Goal: Find specific page/section

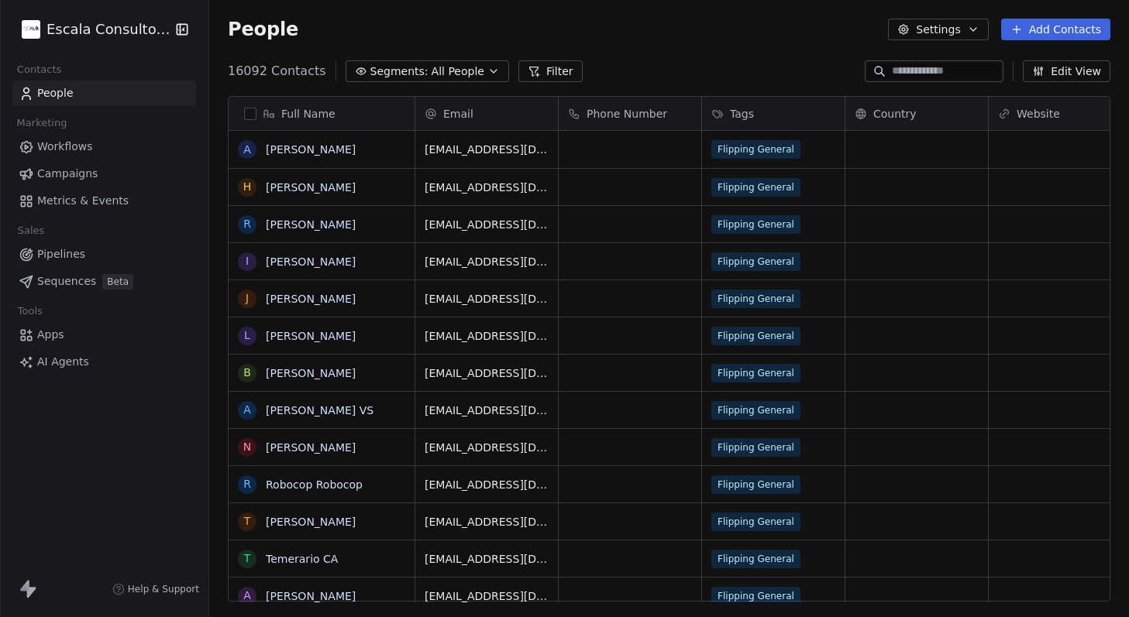
scroll to position [531, 908]
click at [108, 22] on html "Escala Consultorias Contacts People Marketing Workflows Campaigns Metrics & Eve…" at bounding box center [564, 308] width 1129 height 617
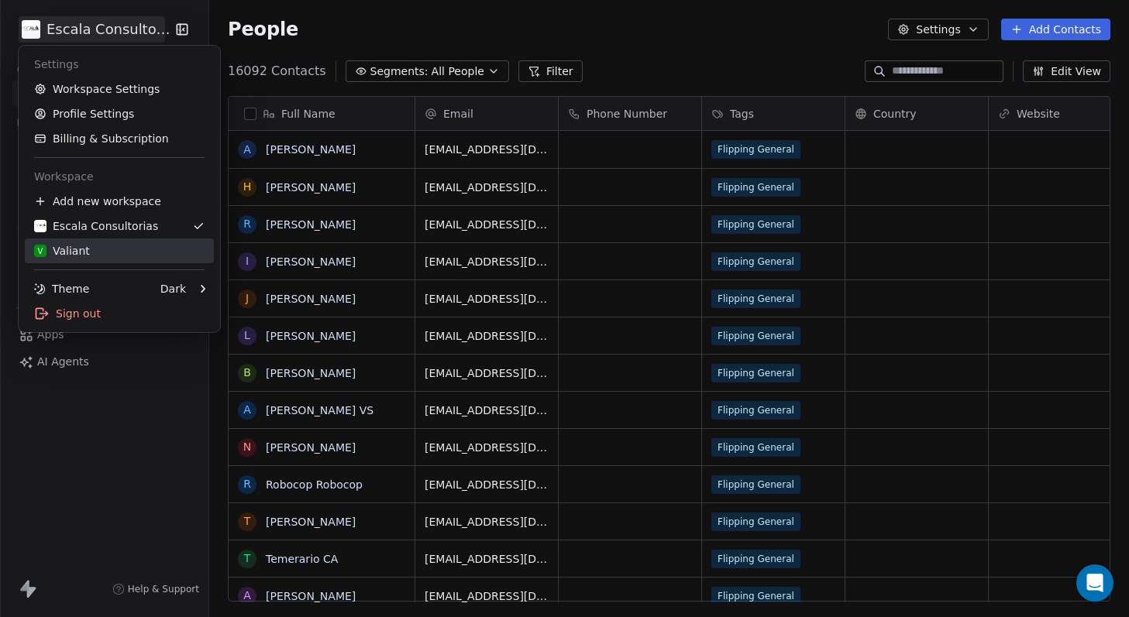
click at [71, 248] on div "V Valiant" at bounding box center [62, 250] width 56 height 15
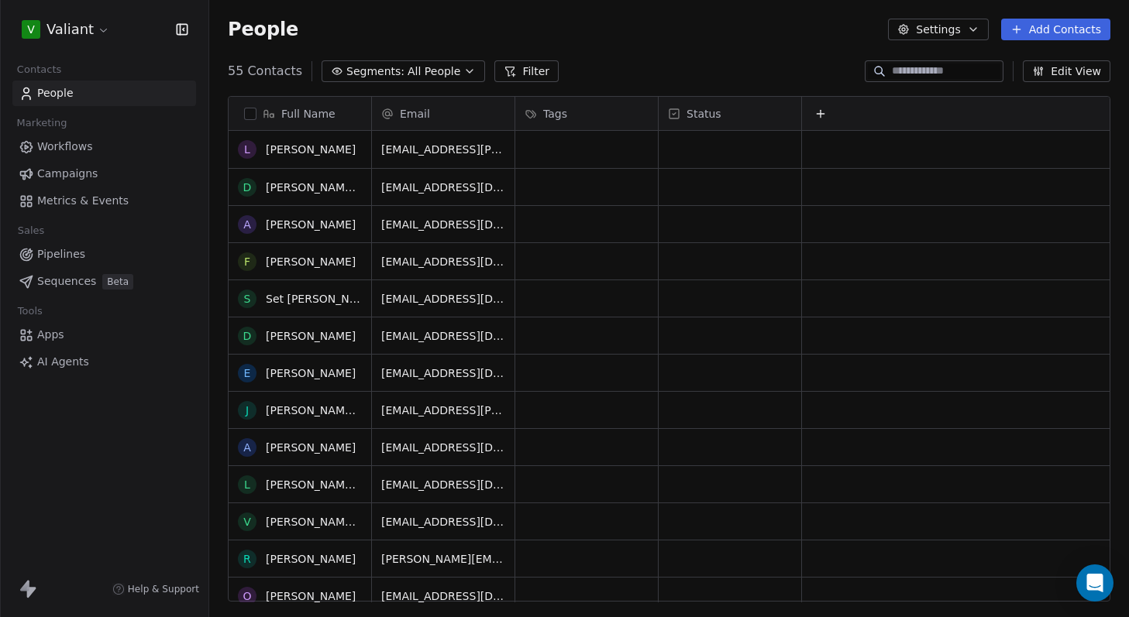
scroll to position [548, 0]
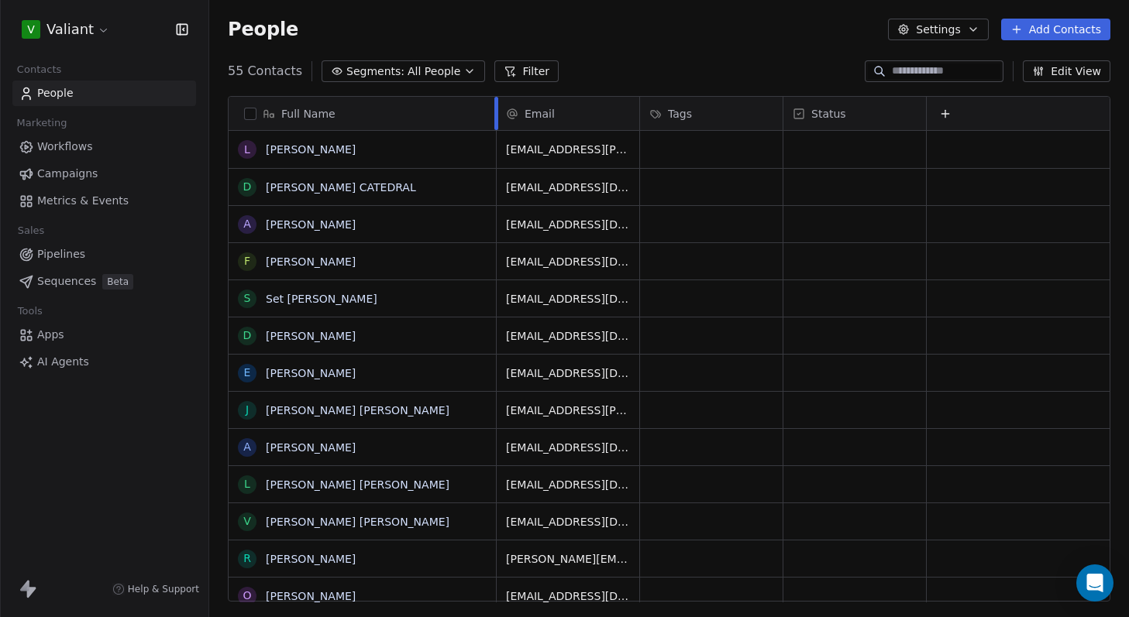
drag, startPoint x: 372, startPoint y: 115, endPoint x: 497, endPoint y: 124, distance: 125.0
click at [497, 124] on div at bounding box center [496, 113] width 4 height 33
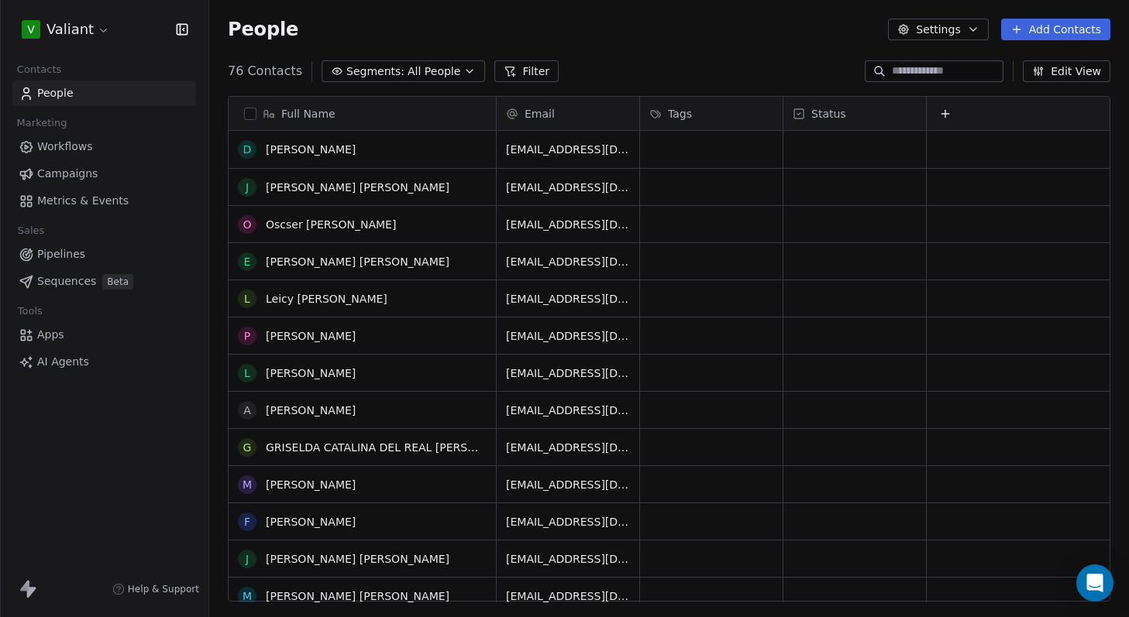
scroll to position [703, 0]
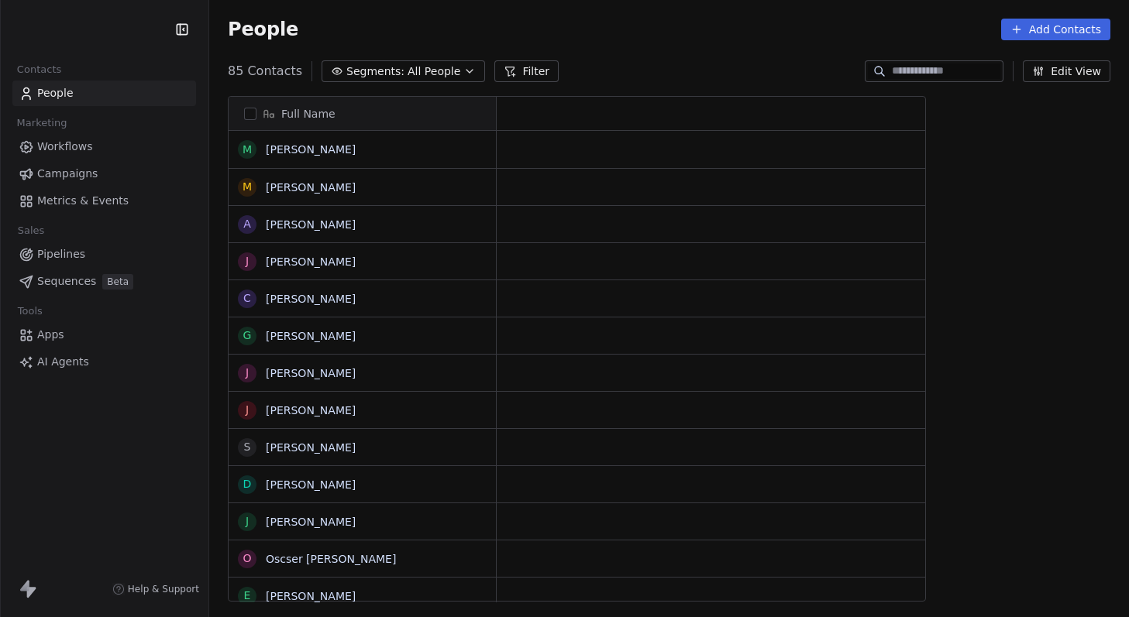
scroll to position [531, 908]
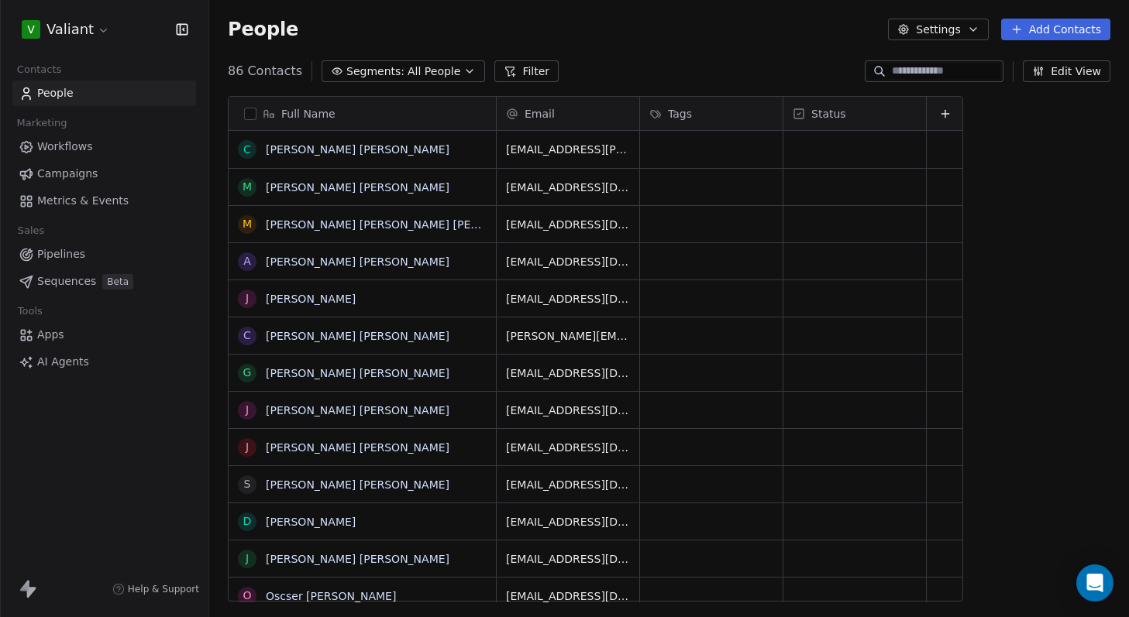
scroll to position [531, 908]
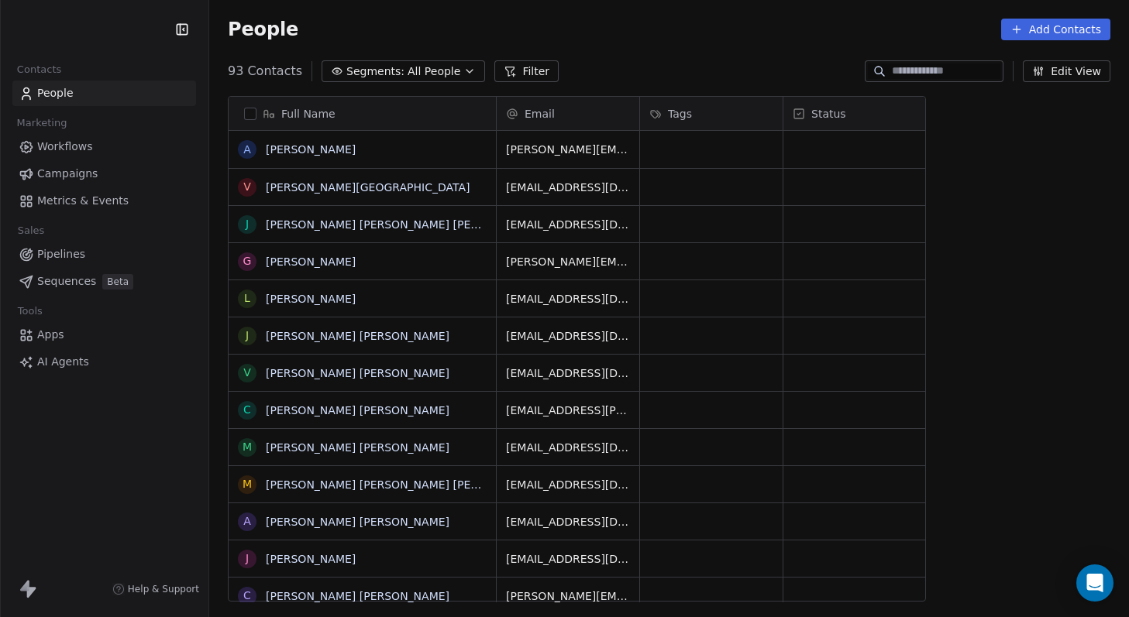
scroll to position [531, 908]
click at [719, 19] on div "People Settings Add Contacts" at bounding box center [669, 30] width 882 height 22
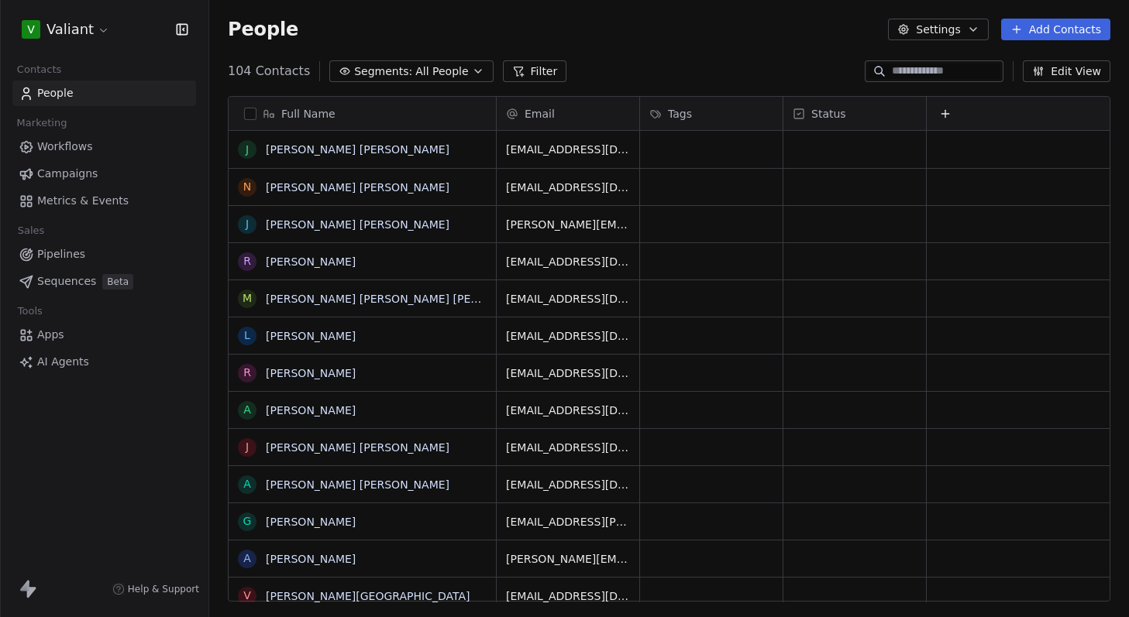
scroll to position [531, 908]
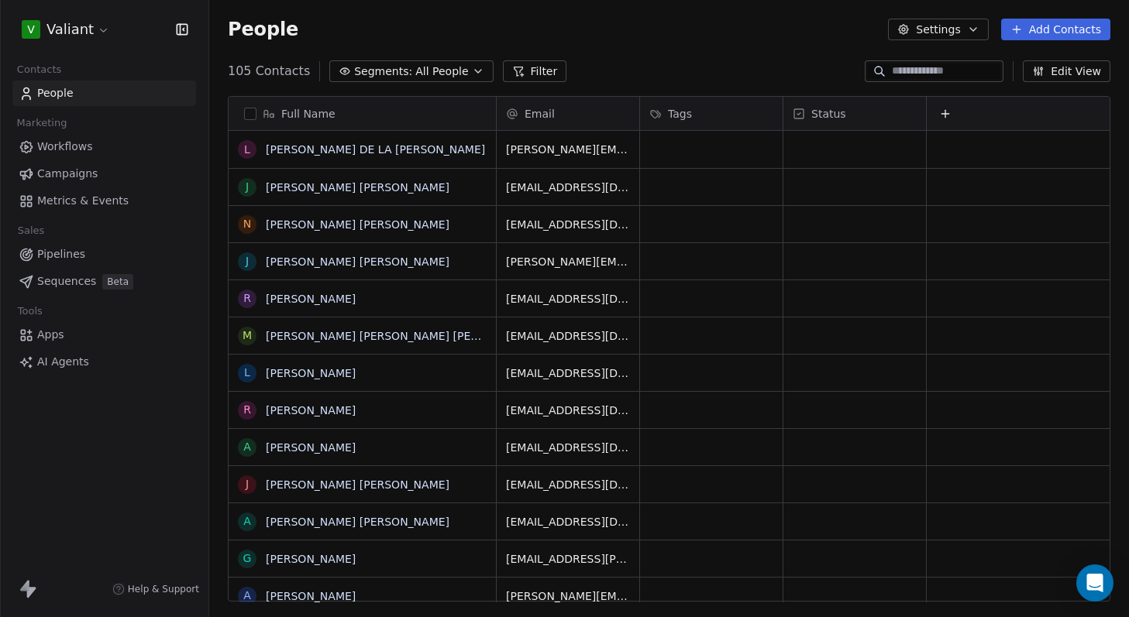
scroll to position [531, 908]
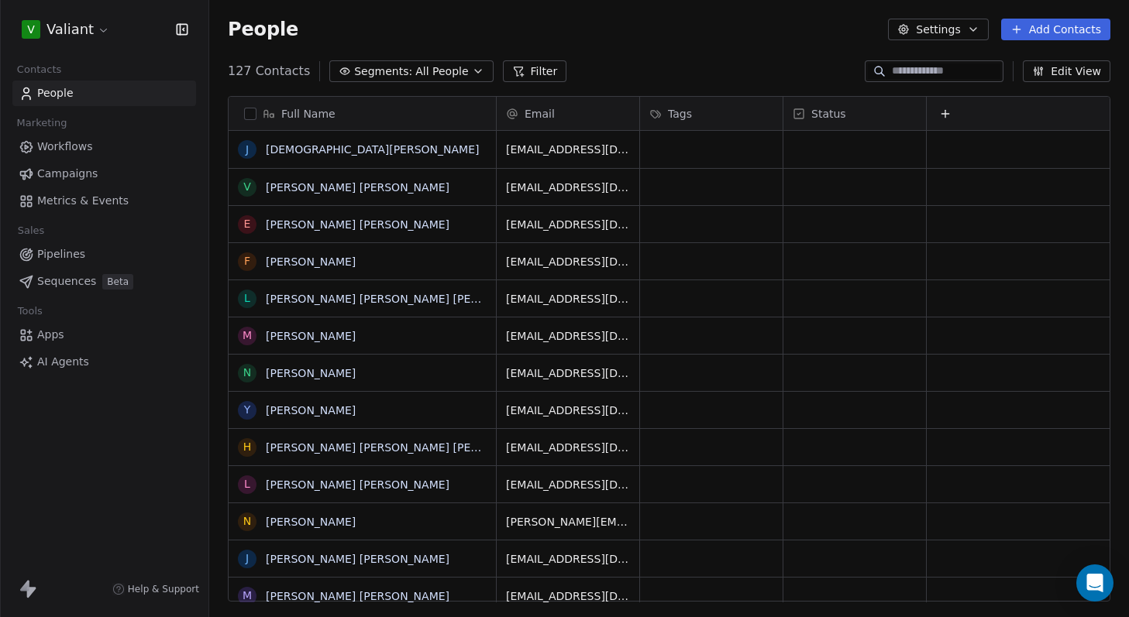
scroll to position [531, 908]
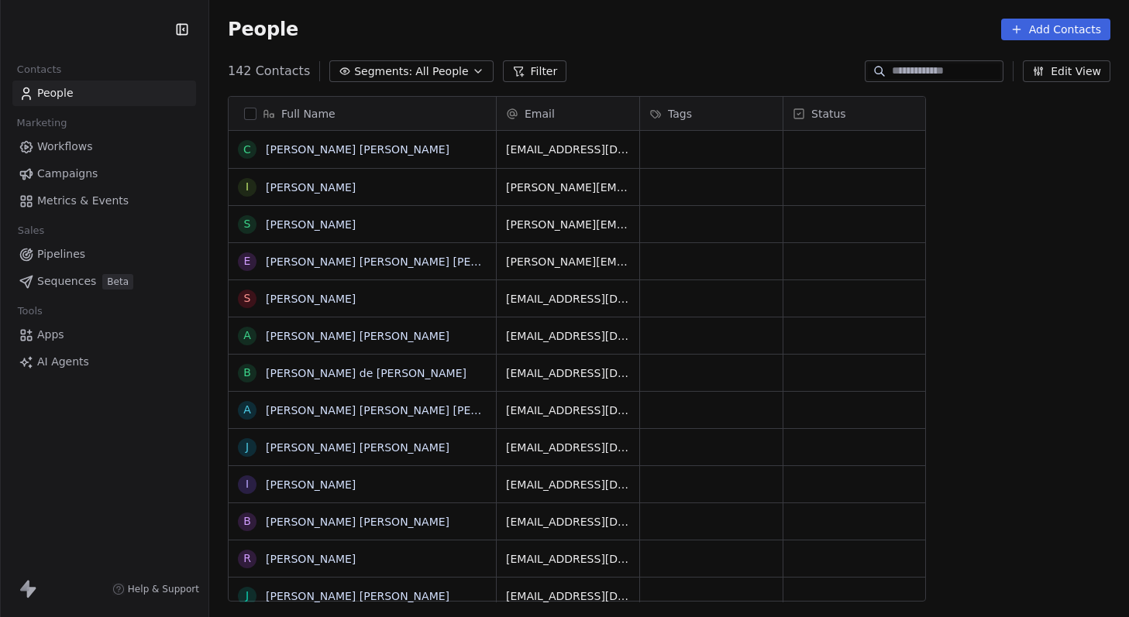
scroll to position [531, 908]
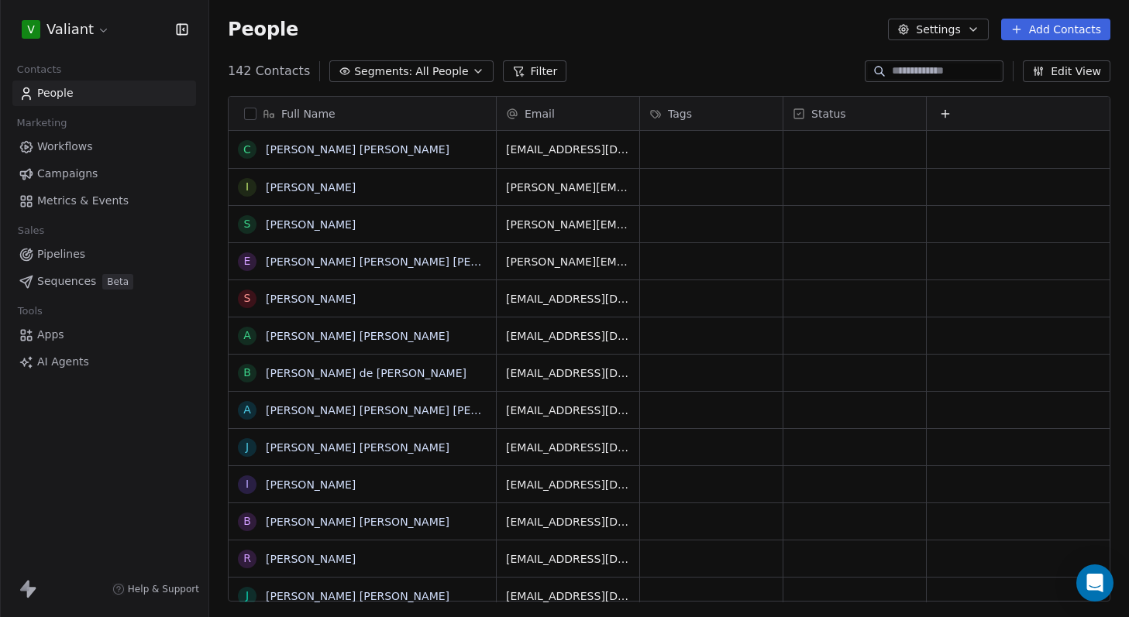
click at [730, 31] on div "People Settings Add Contacts" at bounding box center [669, 30] width 882 height 22
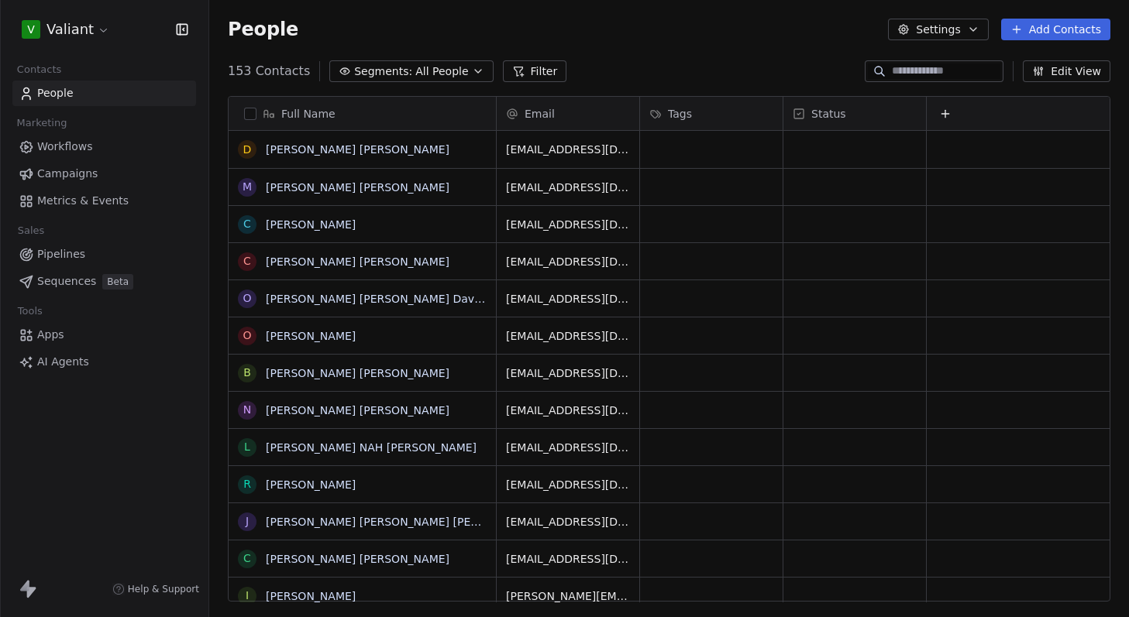
scroll to position [531, 908]
click at [751, 30] on div "People Settings Add Contacts" at bounding box center [669, 30] width 882 height 22
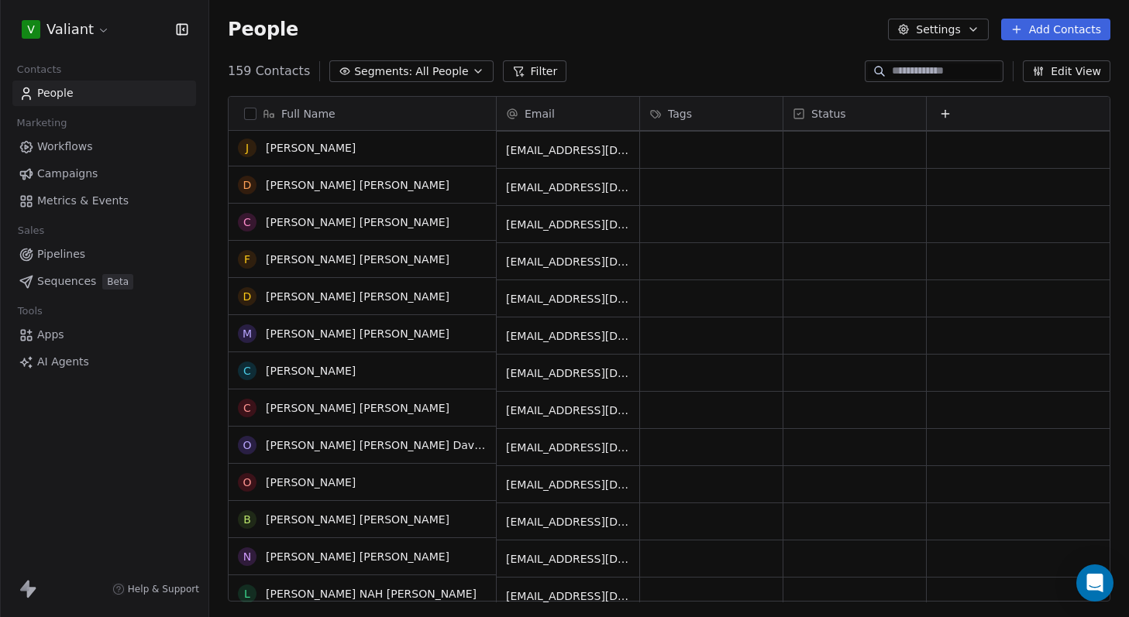
scroll to position [75, 0]
